Goal: Transaction & Acquisition: Download file/media

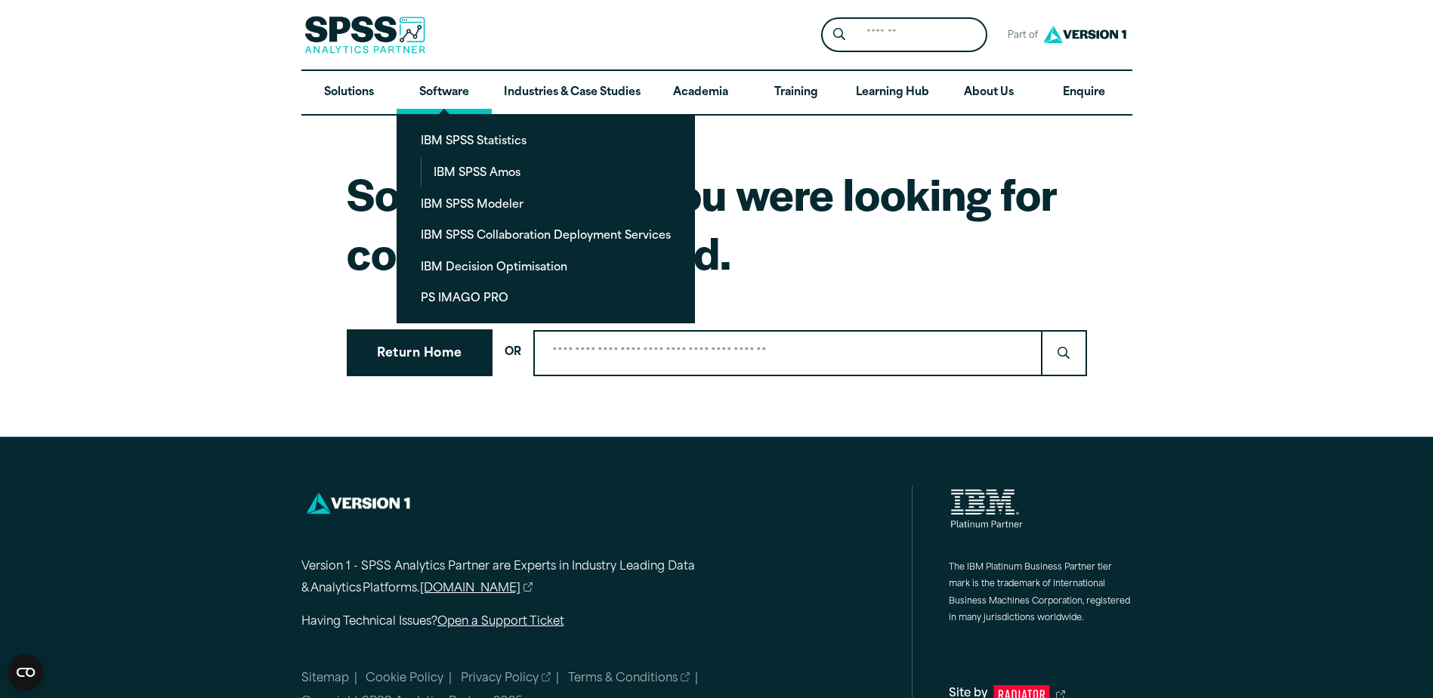
click at [457, 89] on link "Software" at bounding box center [444, 93] width 95 height 44
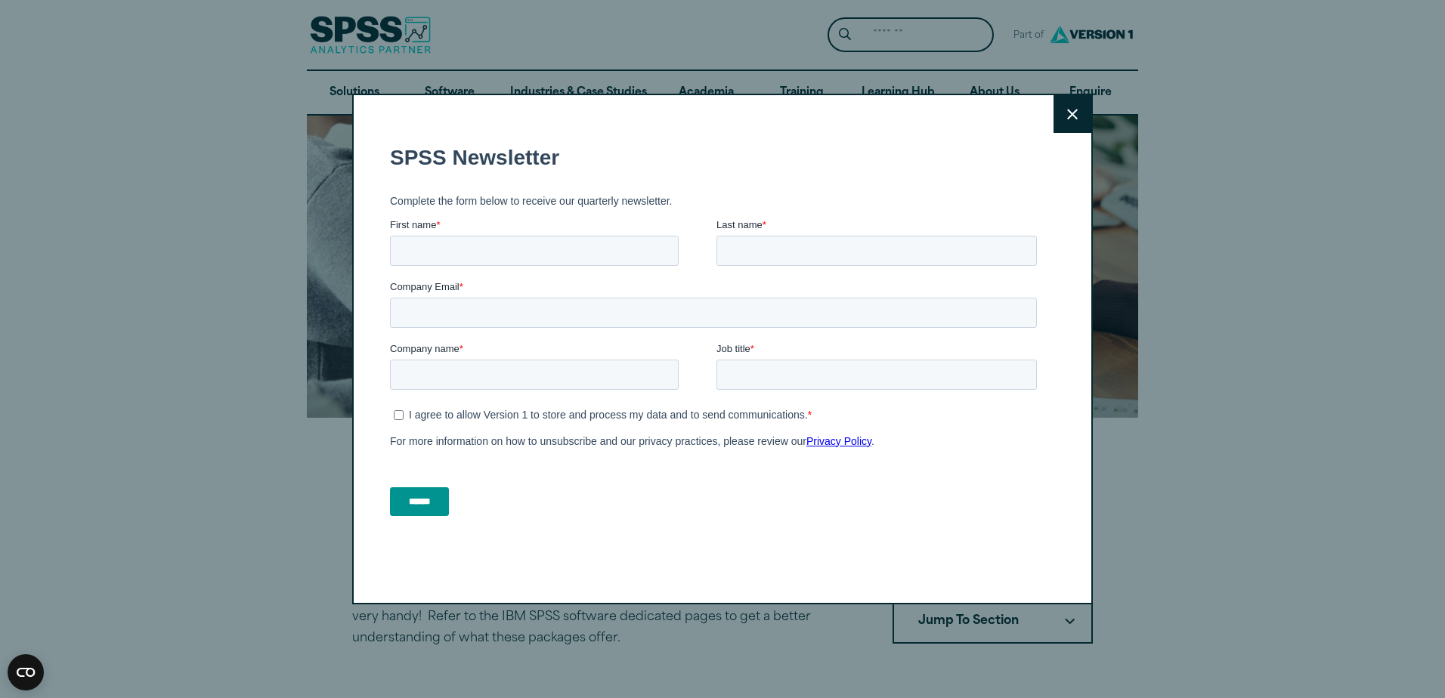
click at [1057, 125] on button "Close" at bounding box center [1072, 114] width 38 height 38
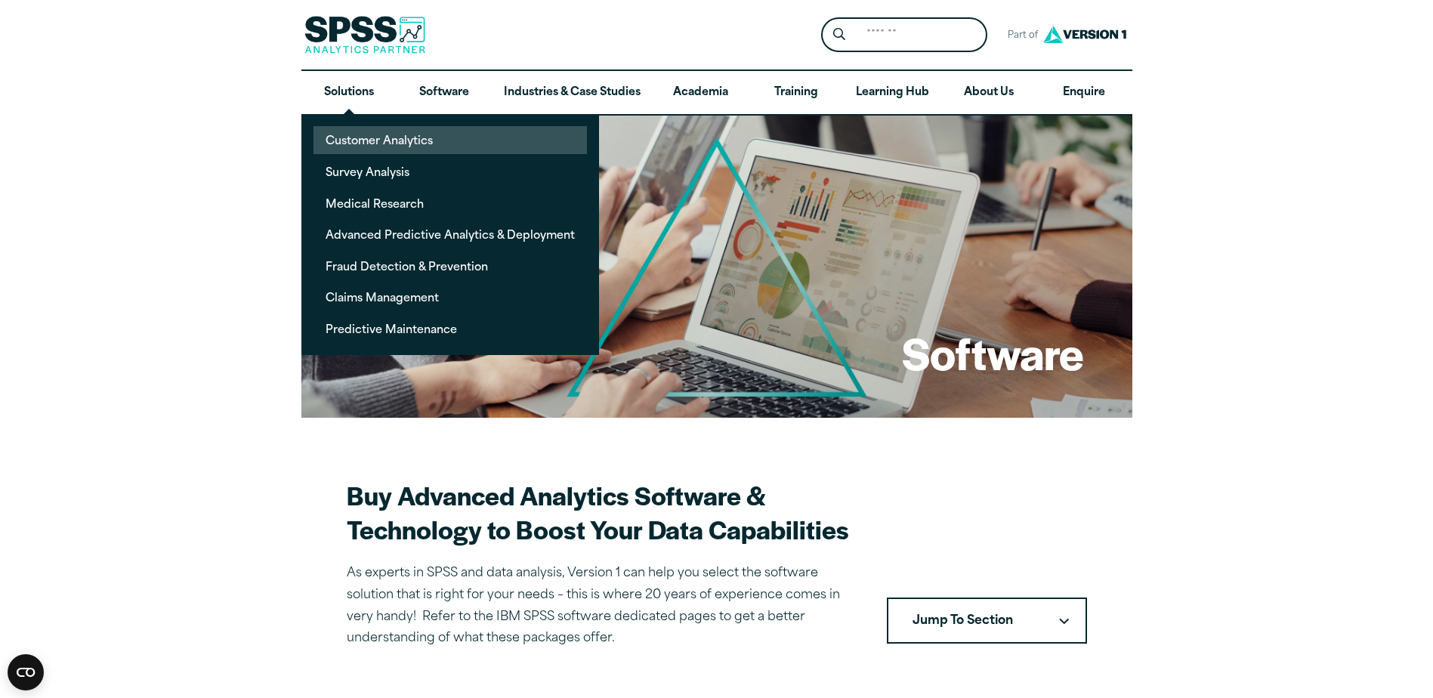
click at [355, 150] on link "Customer Analytics" at bounding box center [451, 140] width 274 height 28
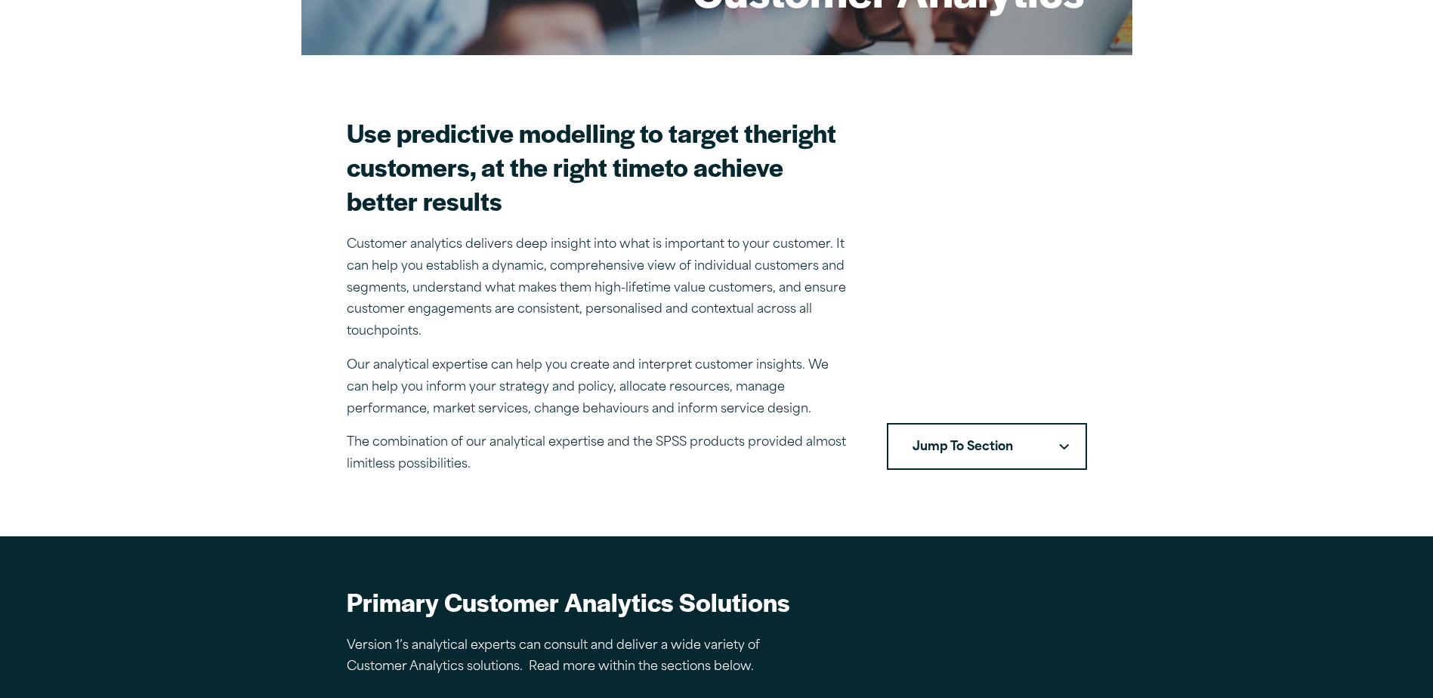
scroll to position [393, 0]
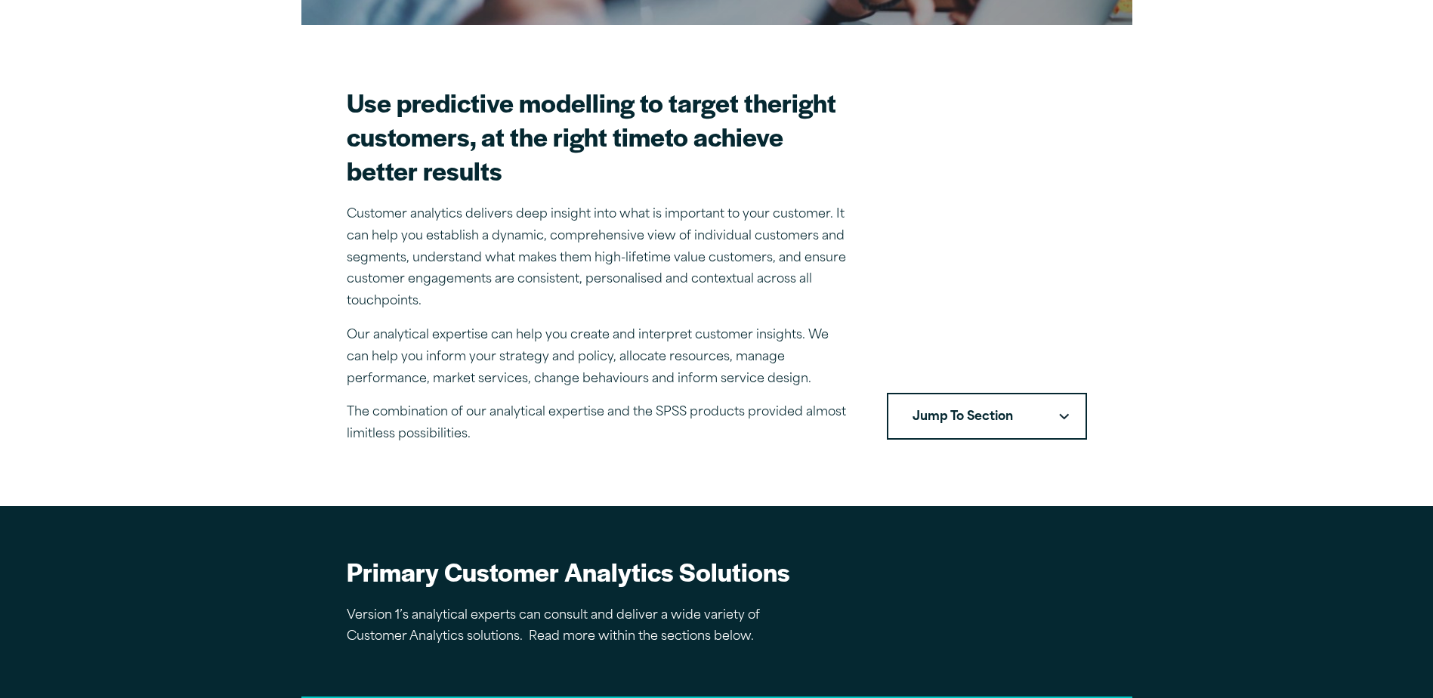
click at [994, 428] on button "Jump To Section" at bounding box center [987, 416] width 200 height 47
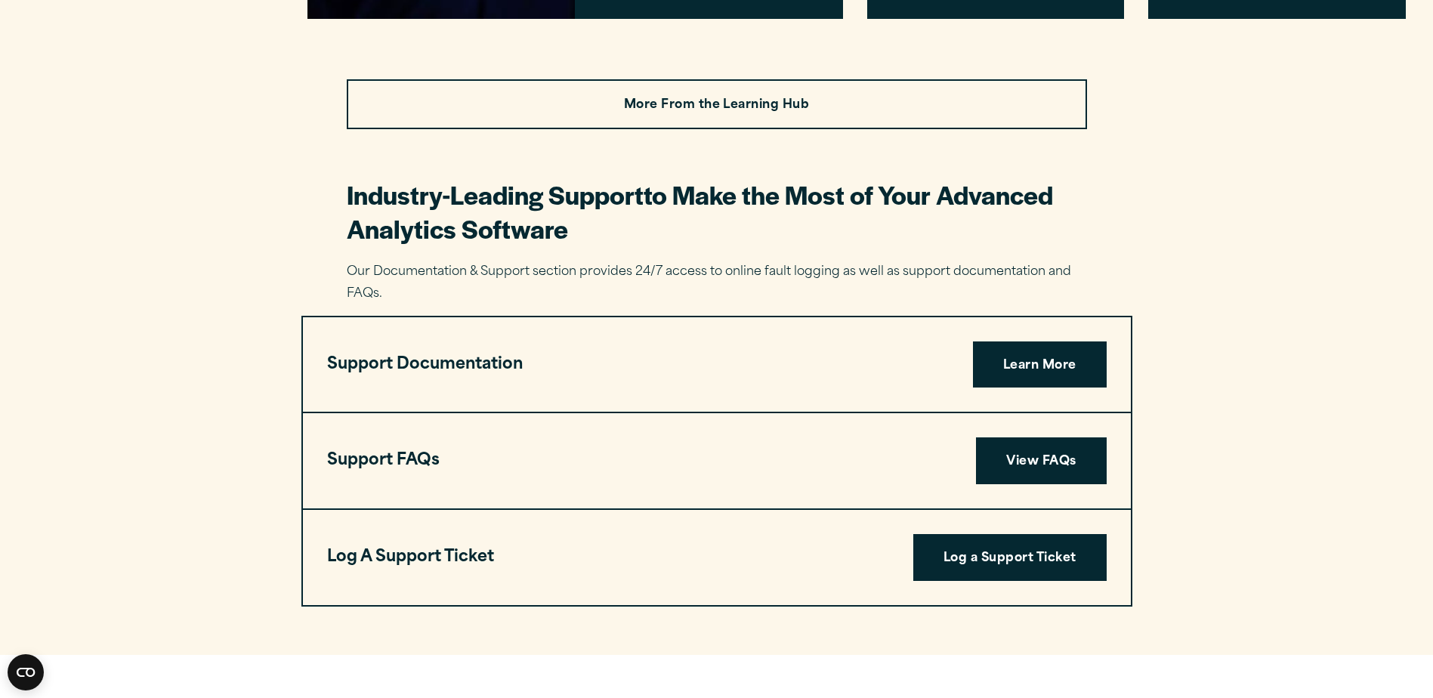
scroll to position [3781, 0]
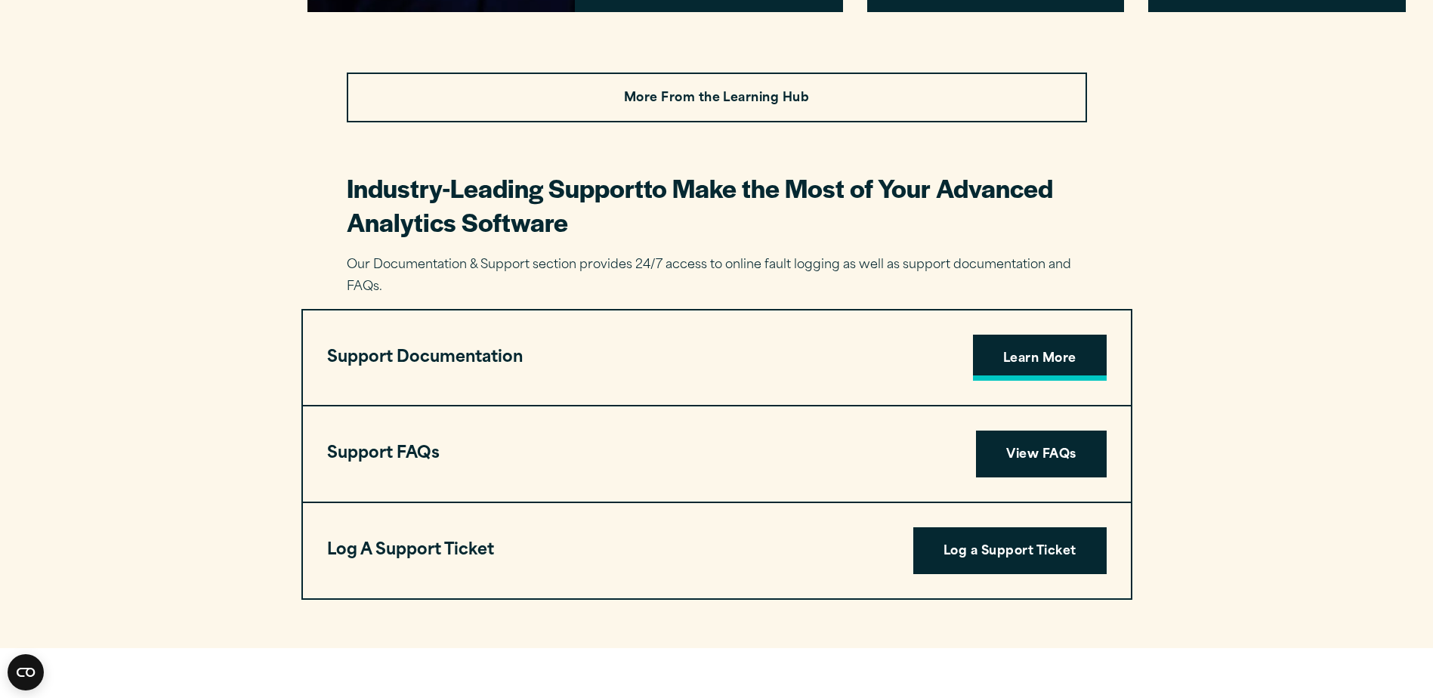
click at [1065, 359] on link "Learn More" at bounding box center [1040, 358] width 134 height 47
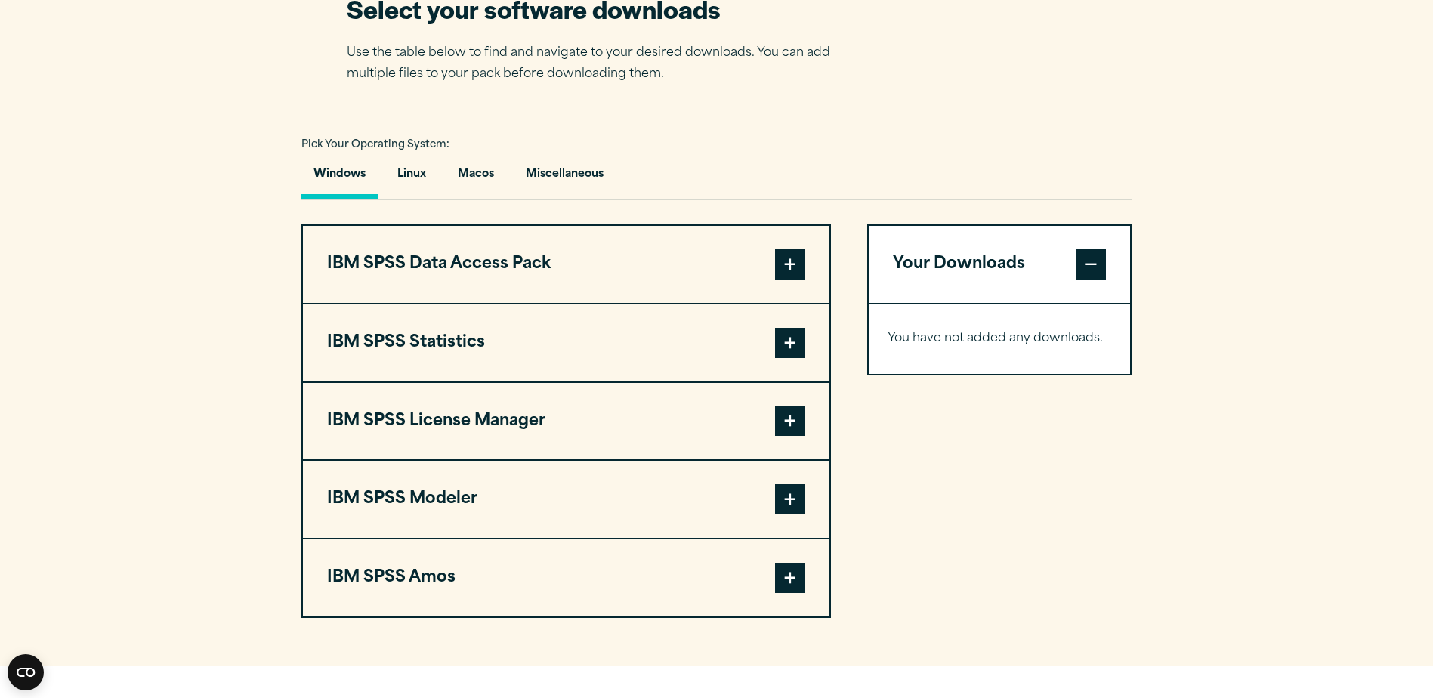
scroll to position [1015, 0]
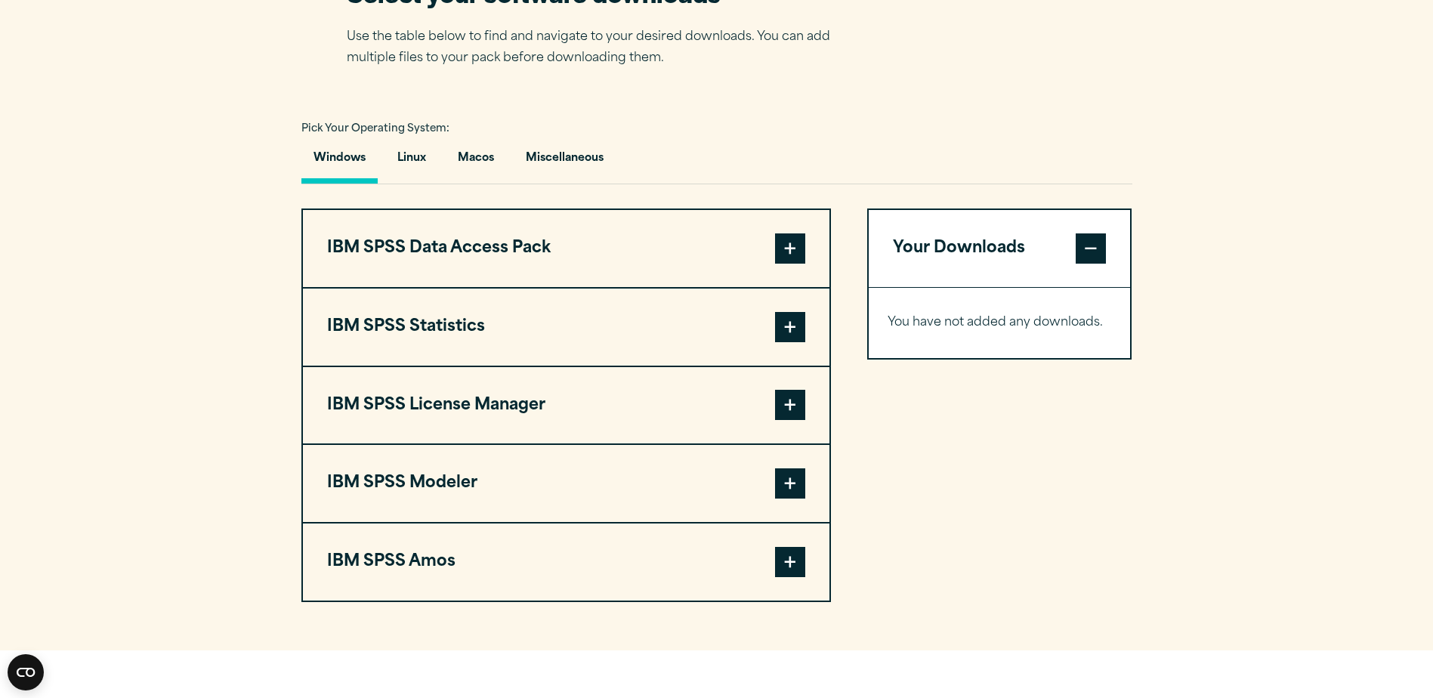
click at [799, 332] on span at bounding box center [790, 327] width 30 height 30
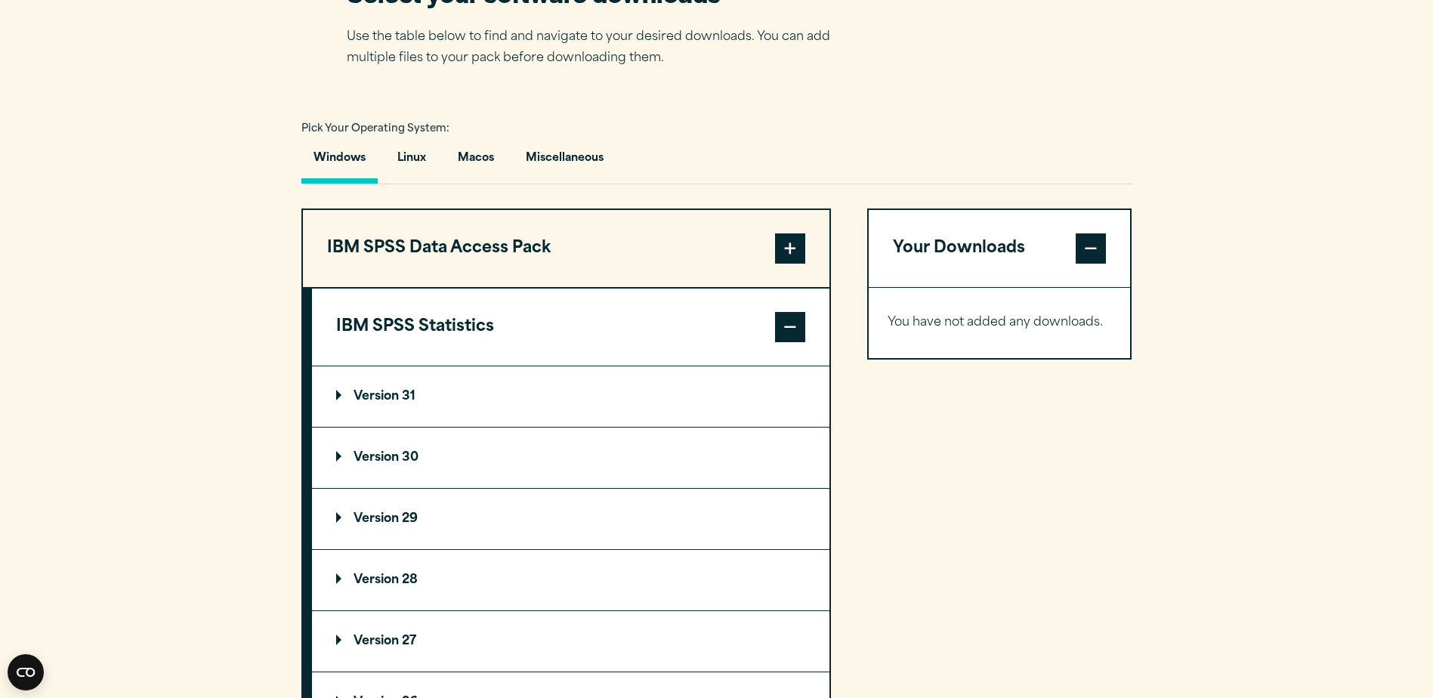
click at [381, 522] on p "Version 29" at bounding box center [377, 519] width 82 height 12
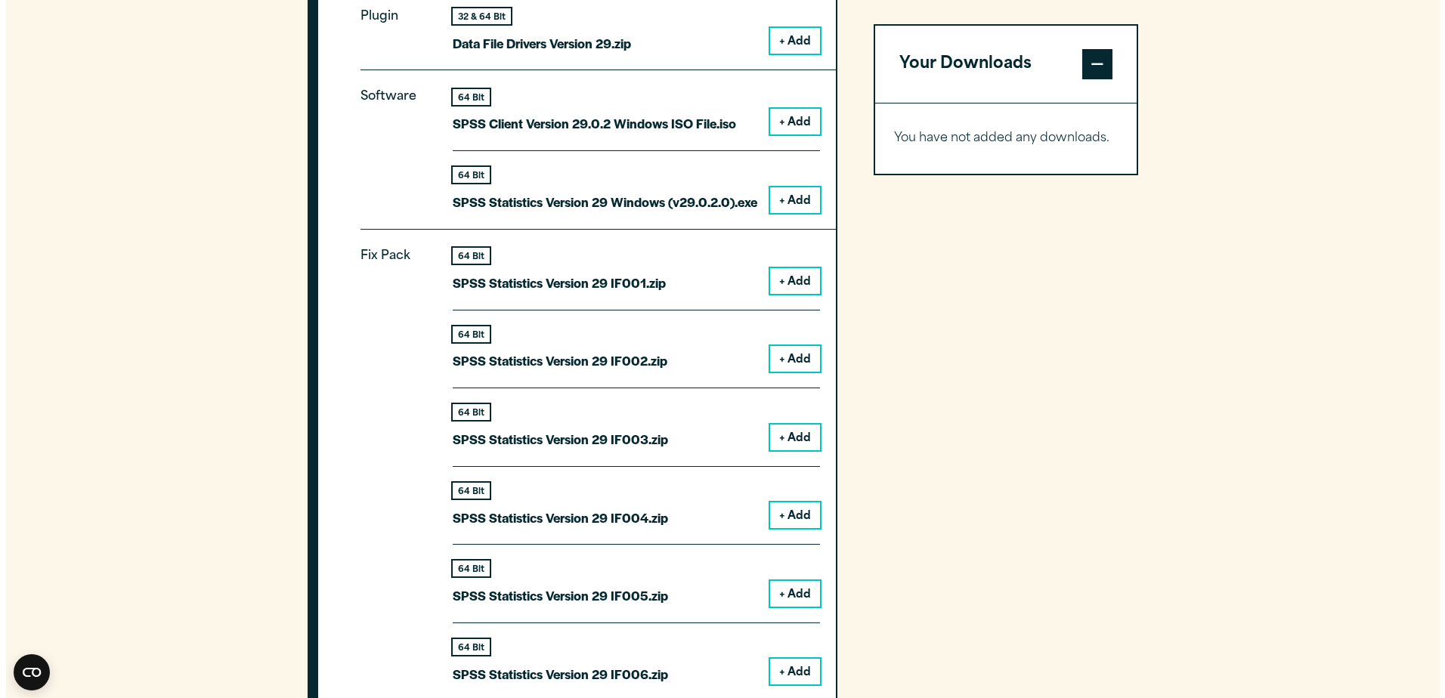
scroll to position [1504, 0]
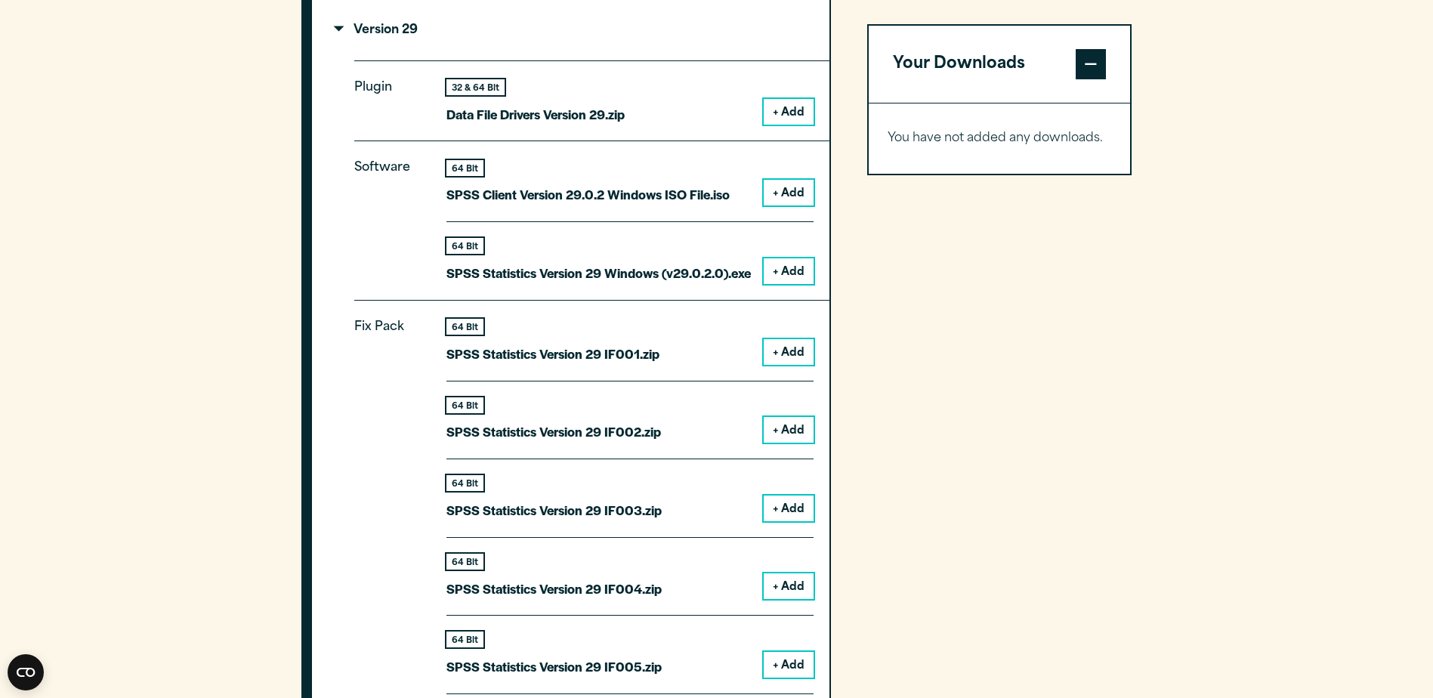
click at [777, 187] on button "+ Add" at bounding box center [789, 193] width 50 height 26
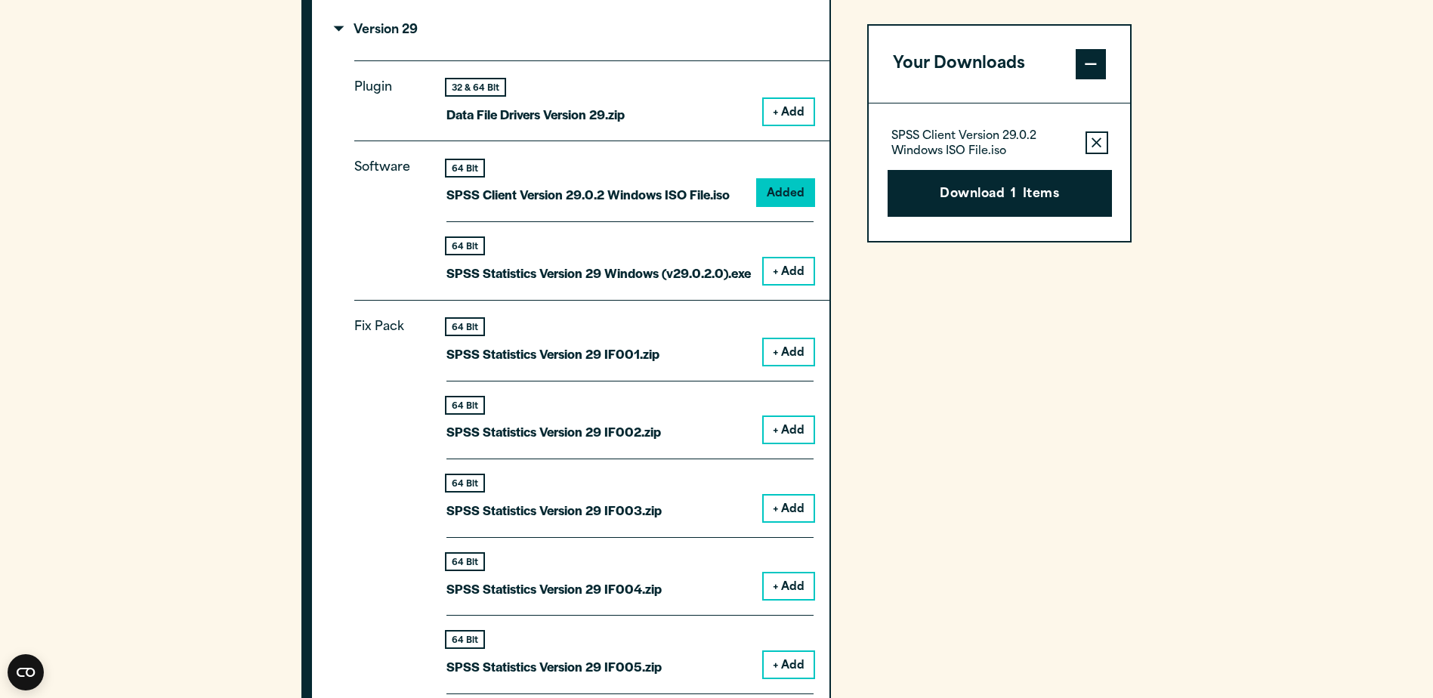
click at [1101, 141] on icon "button" at bounding box center [1097, 143] width 10 height 11
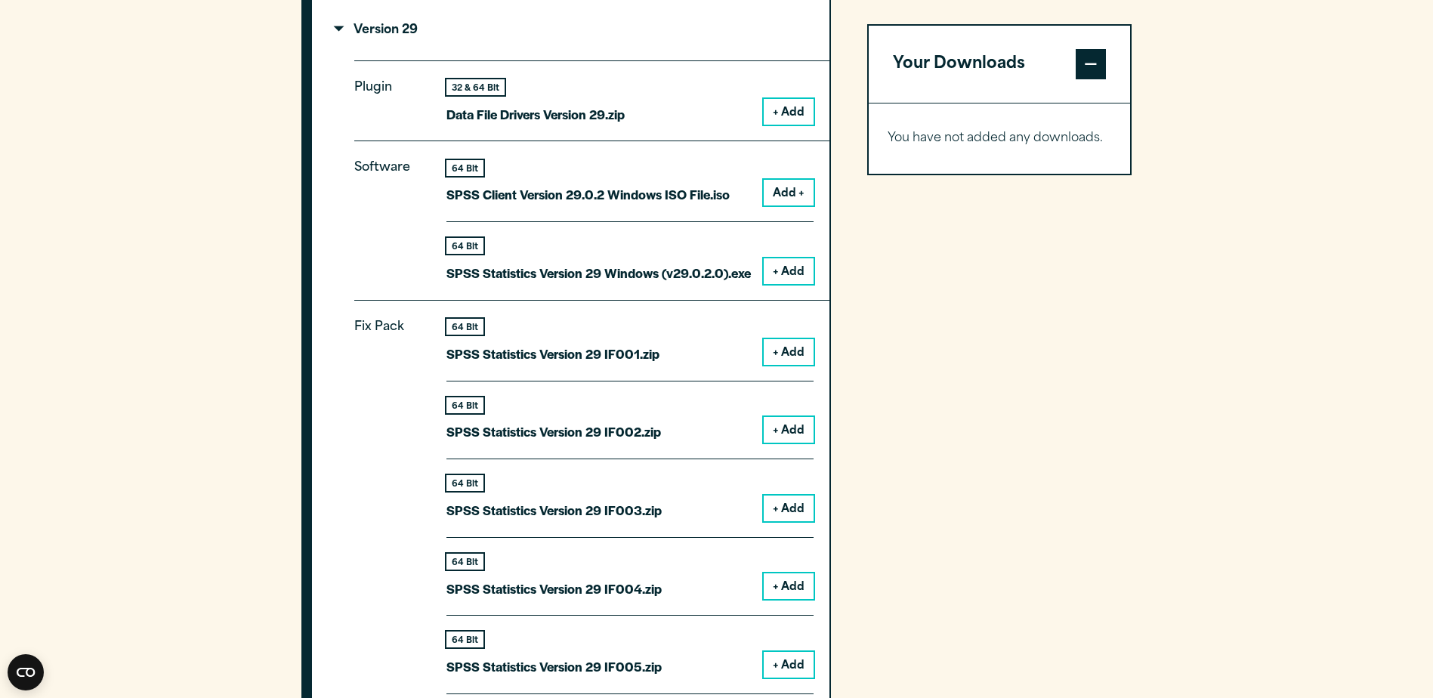
click at [797, 270] on button "+ Add" at bounding box center [789, 271] width 50 height 26
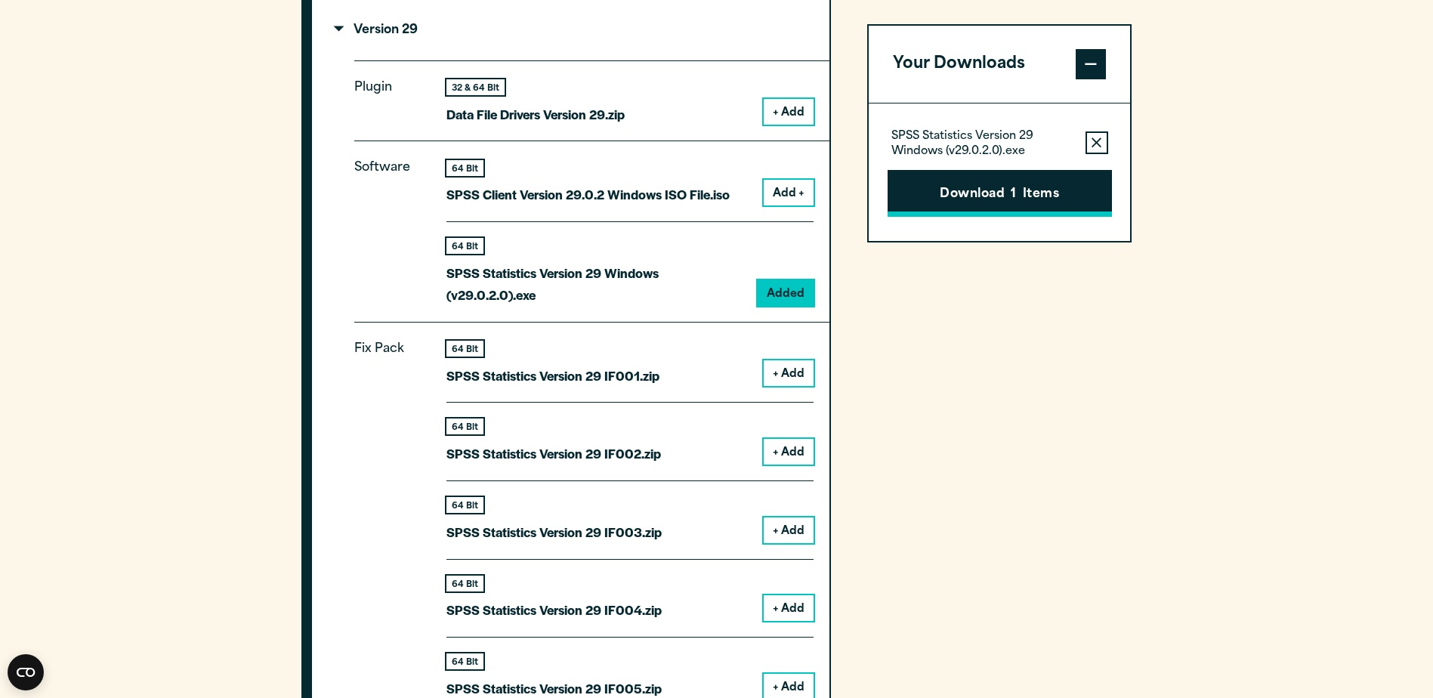
click at [988, 192] on button "Download 1 Items" at bounding box center [1000, 193] width 224 height 47
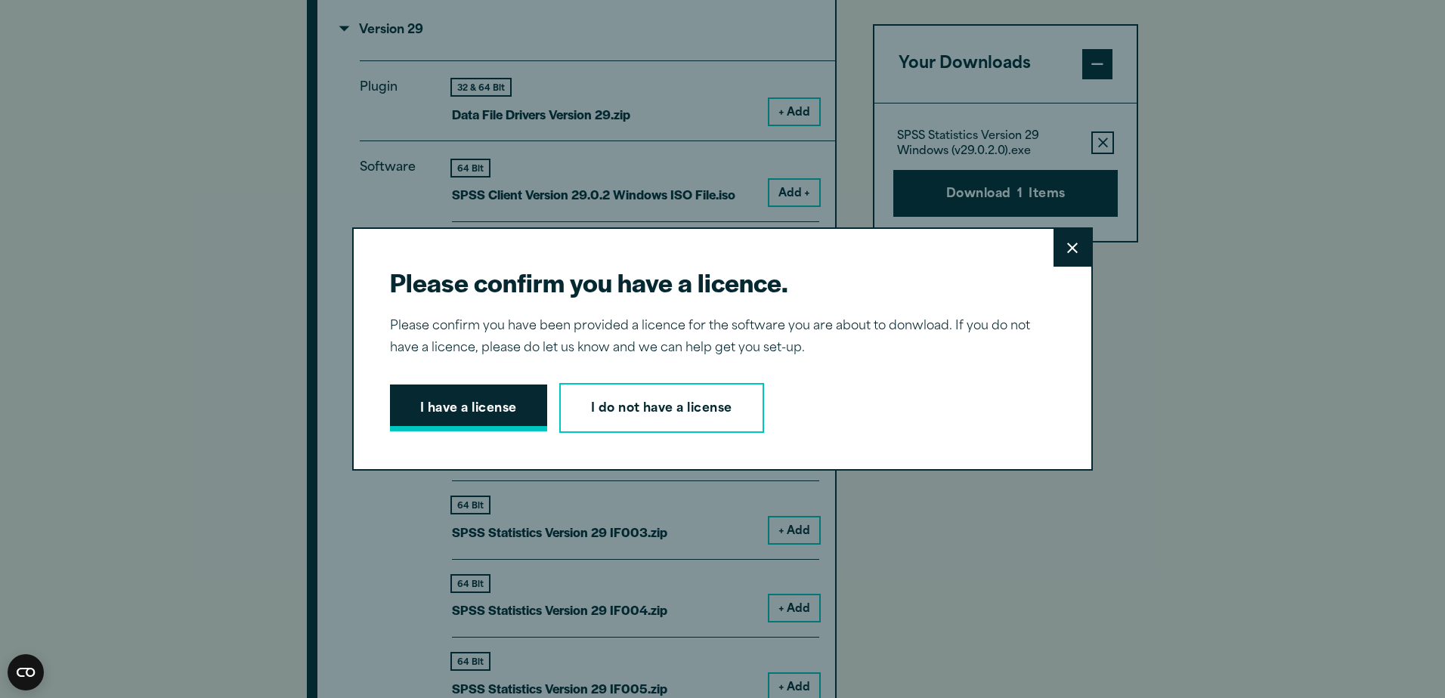
click at [440, 409] on button "I have a license" at bounding box center [468, 408] width 157 height 47
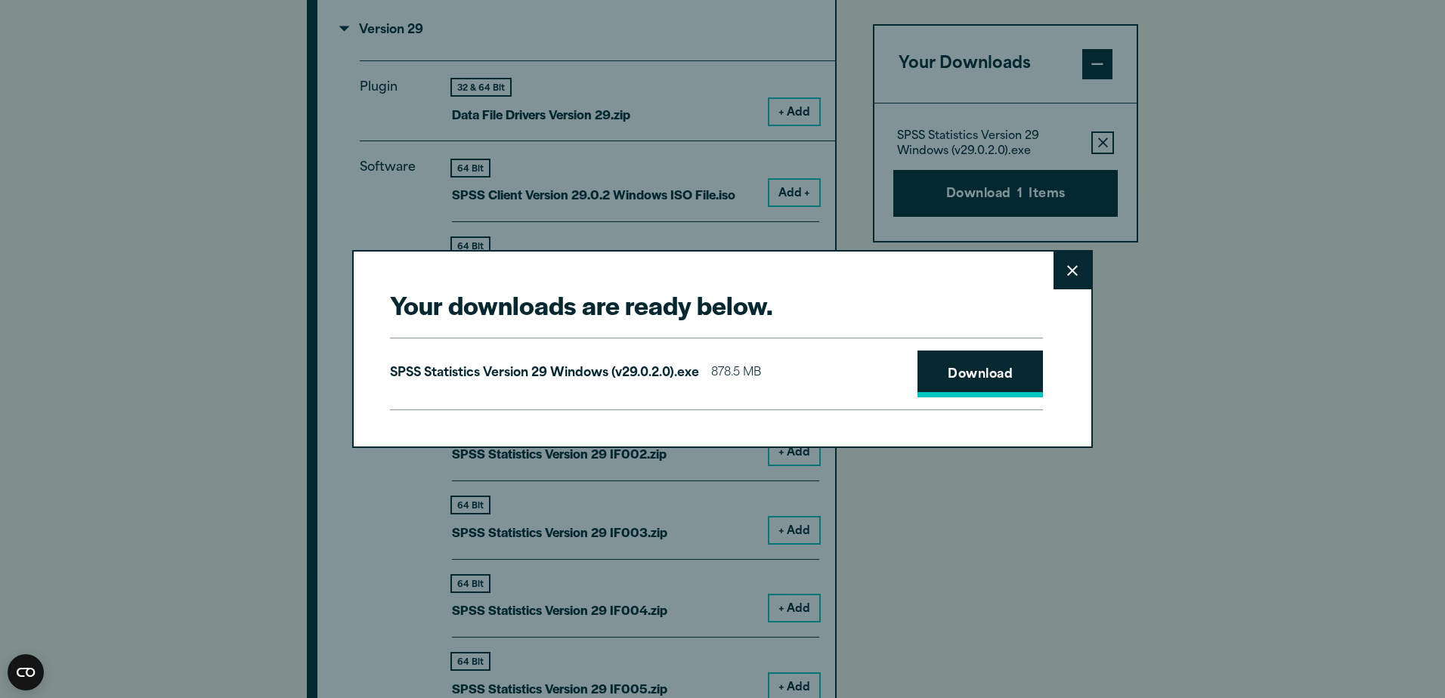
click at [966, 384] on link "Download" at bounding box center [979, 374] width 125 height 47
